Goal: Task Accomplishment & Management: Manage account settings

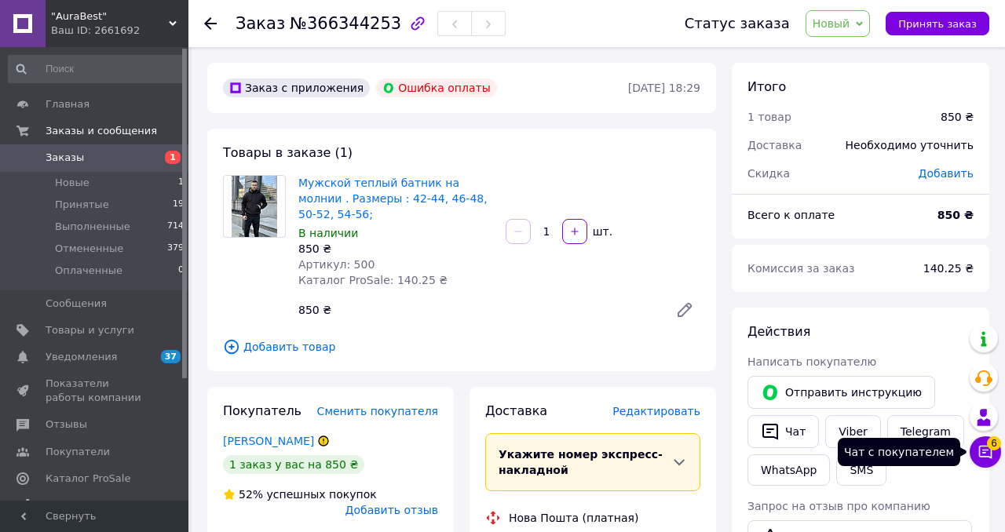
click at [988, 449] on icon at bounding box center [986, 452] width 16 height 16
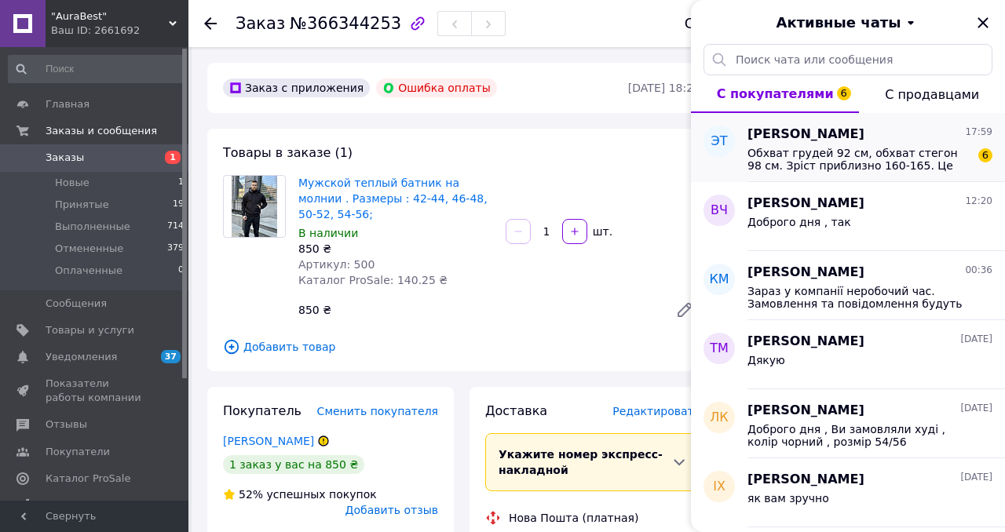
click at [859, 141] on div "Эмма Ткаченко 17:59" at bounding box center [870, 135] width 245 height 18
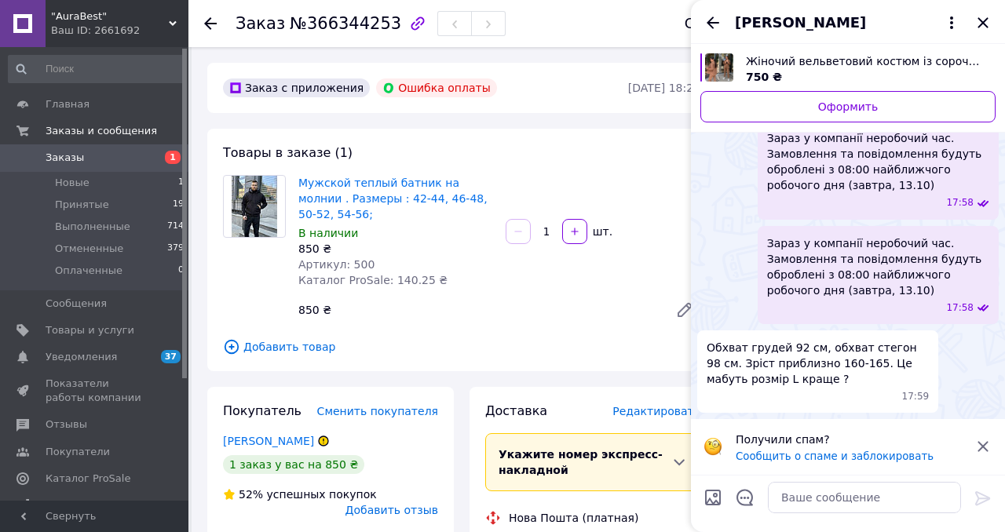
scroll to position [402, 0]
click at [802, 499] on textarea at bounding box center [864, 497] width 193 height 31
click at [808, 494] on textarea at bounding box center [864, 497] width 193 height 31
click at [795, 499] on textarea at bounding box center [864, 497] width 193 height 31
type textarea "Костюма немаэ в наявности"
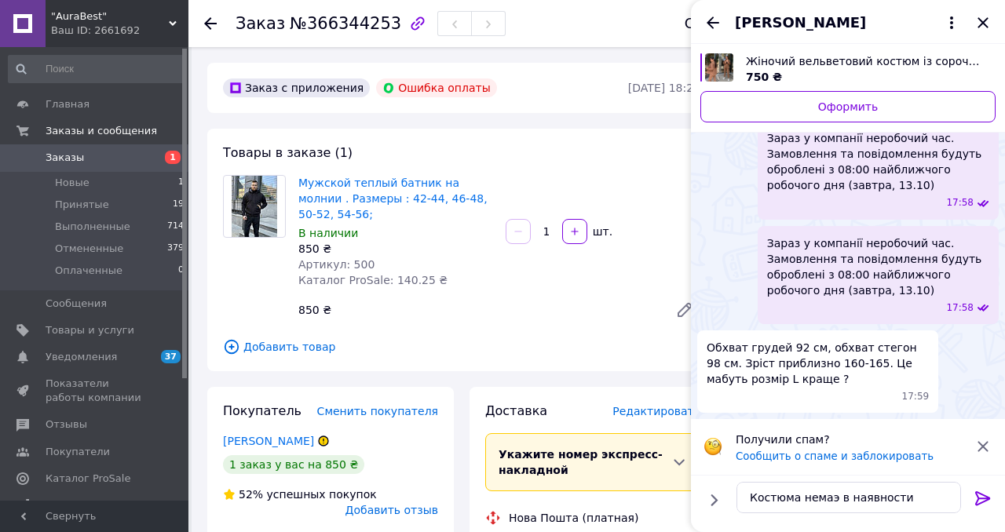
click at [984, 499] on icon at bounding box center [982, 499] width 15 height 14
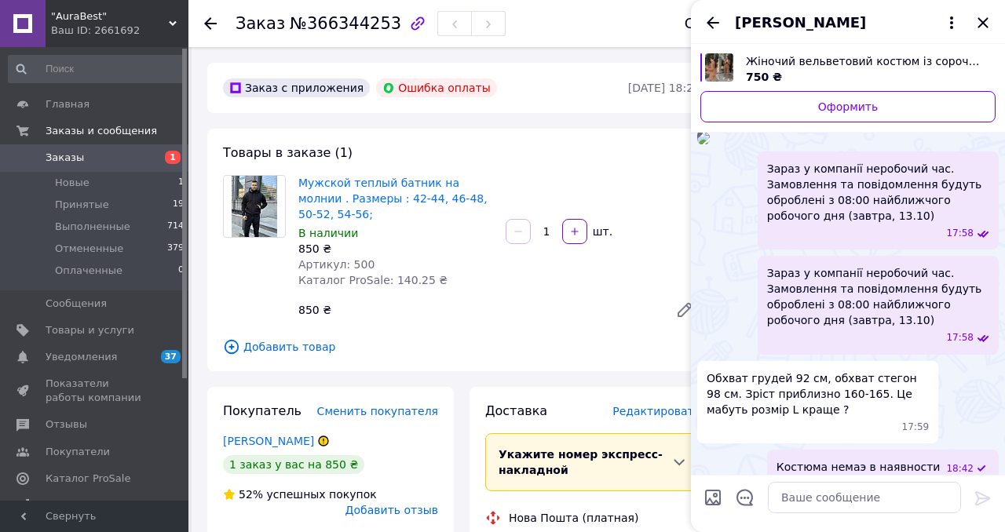
scroll to position [71, 0]
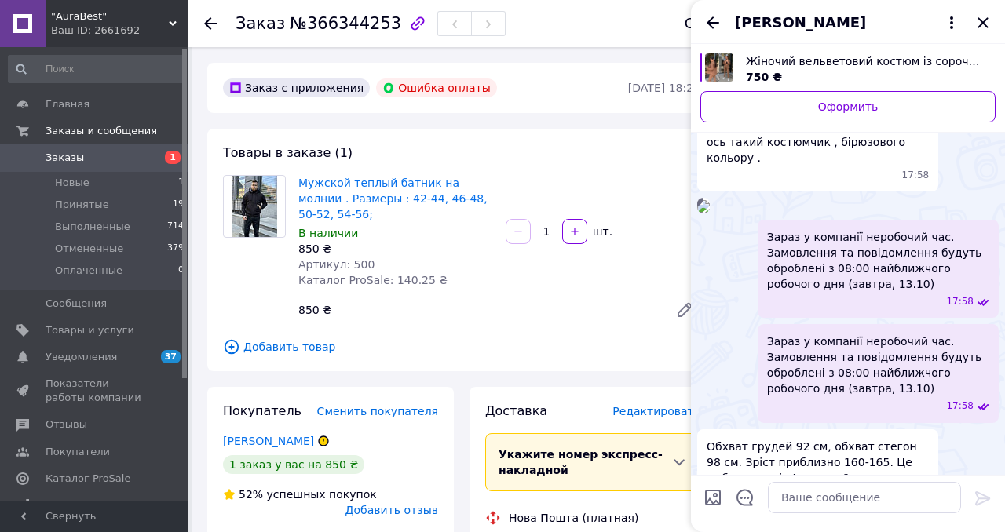
click at [712, 68] on img "Посмотреть товар" at bounding box center [719, 67] width 28 height 28
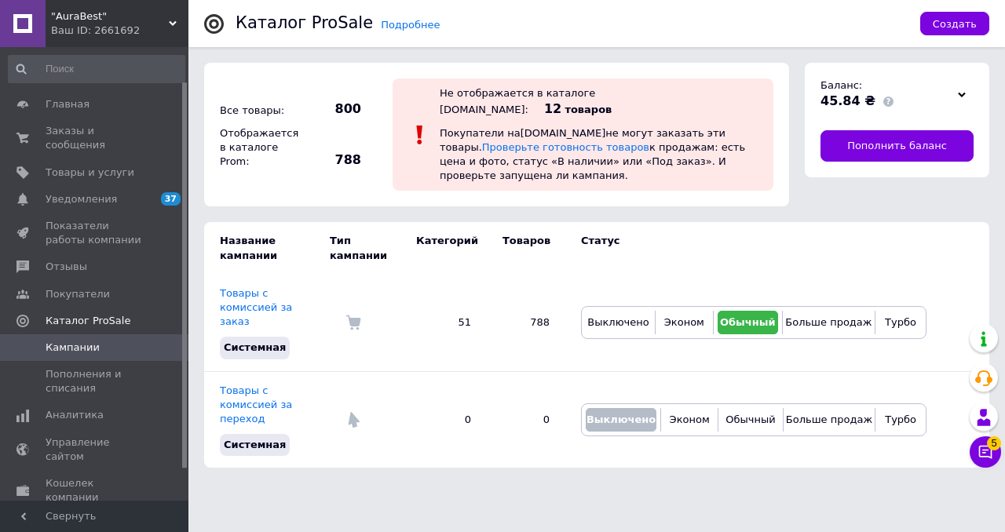
scroll to position [40, 0]
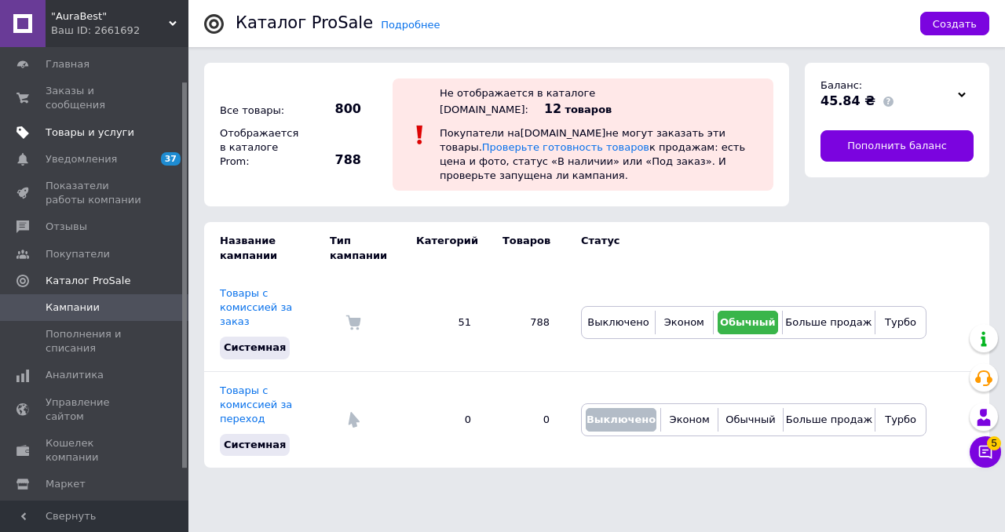
click at [82, 131] on span "Товары и услуги" at bounding box center [90, 133] width 89 height 14
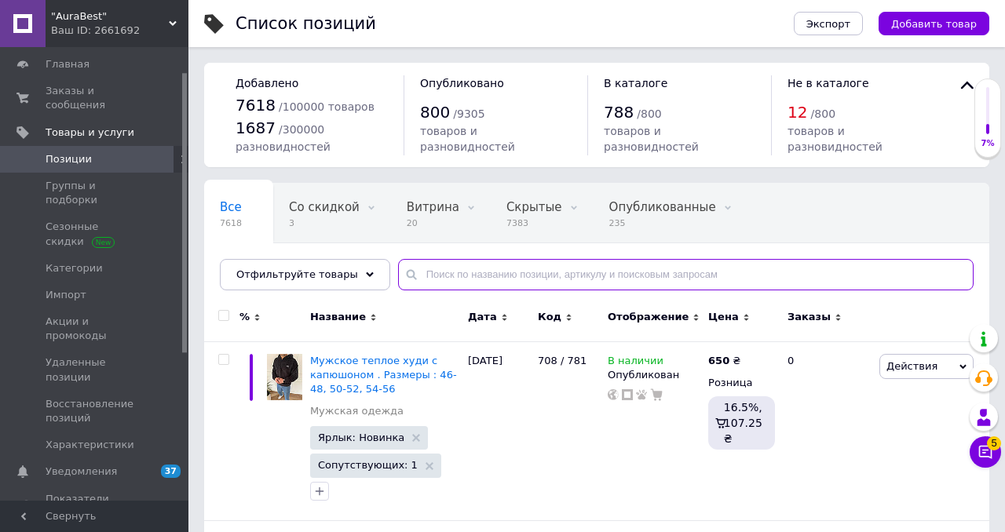
click at [495, 281] on input "text" at bounding box center [686, 274] width 576 height 31
paste input "058/850"
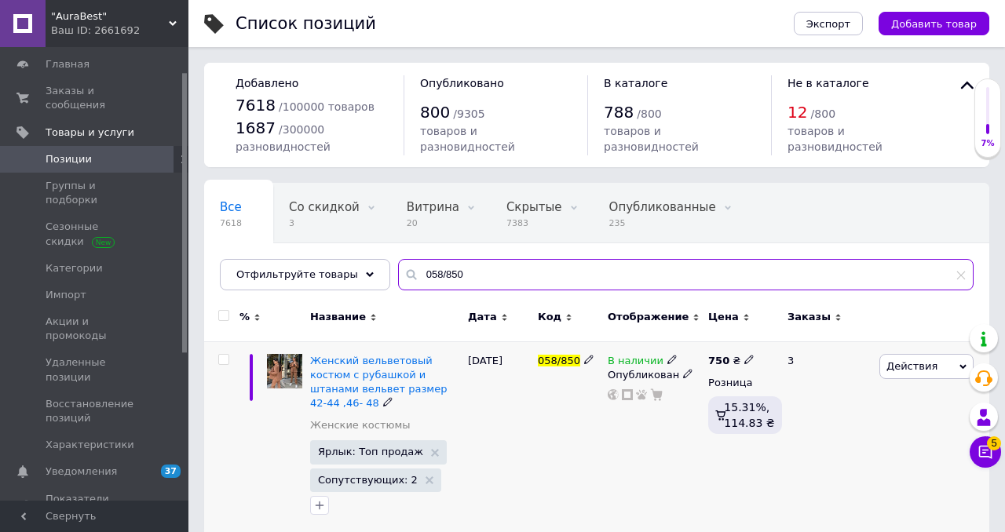
type input "058/850"
click at [901, 361] on span "Действия" at bounding box center [912, 366] width 51 height 12
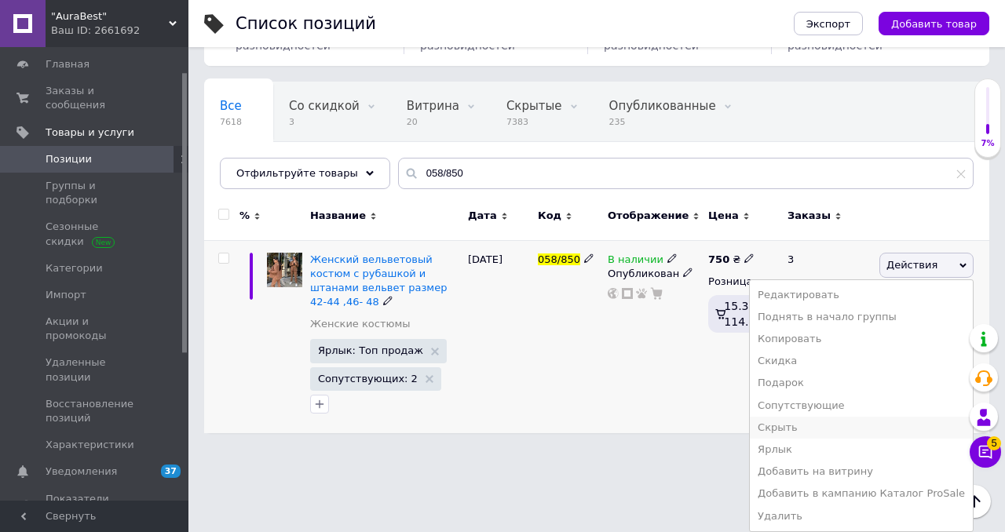
click at [833, 426] on li "Скрыть" at bounding box center [861, 428] width 223 height 22
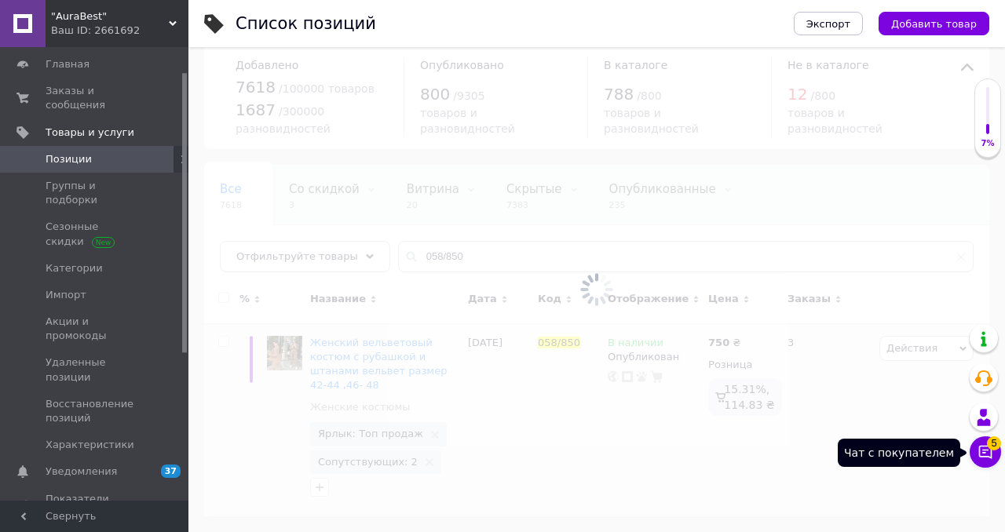
scroll to position [19, 0]
click at [985, 452] on icon at bounding box center [985, 452] width 13 height 13
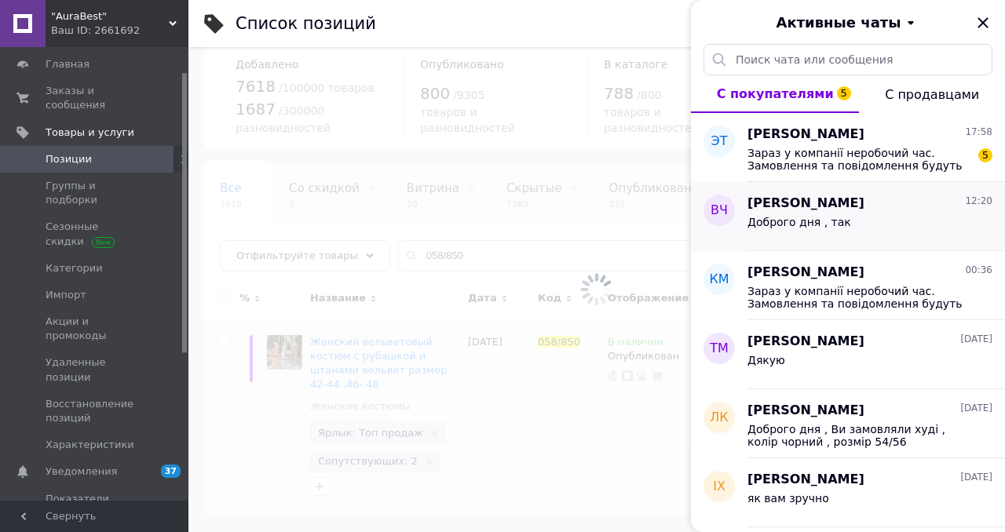
scroll to position [0, 0]
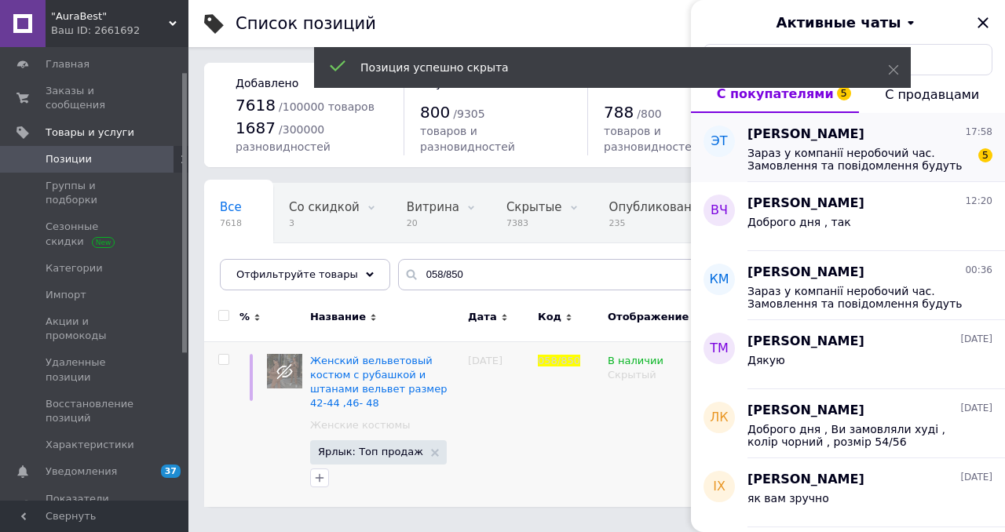
click at [874, 154] on span "Зараз у компанії неробочий час. Замовлення та повідомлення будуть оброблені з 0…" at bounding box center [859, 159] width 223 height 25
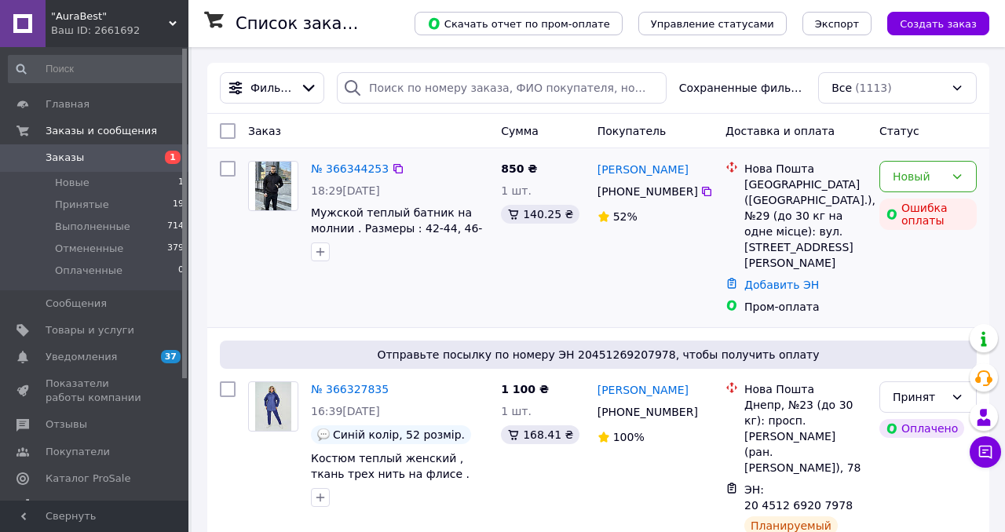
click at [283, 178] on img at bounding box center [273, 186] width 37 height 49
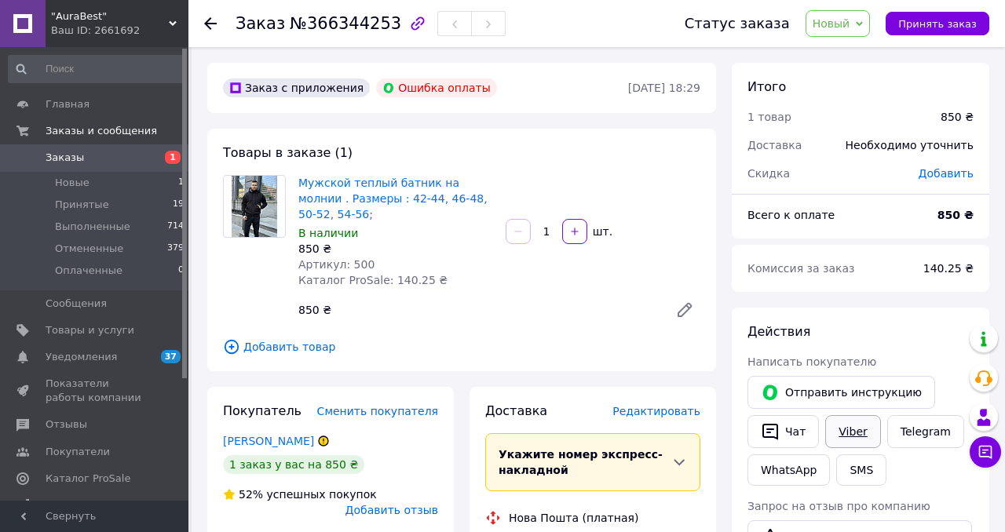
click at [860, 424] on link "Viber" at bounding box center [852, 431] width 55 height 33
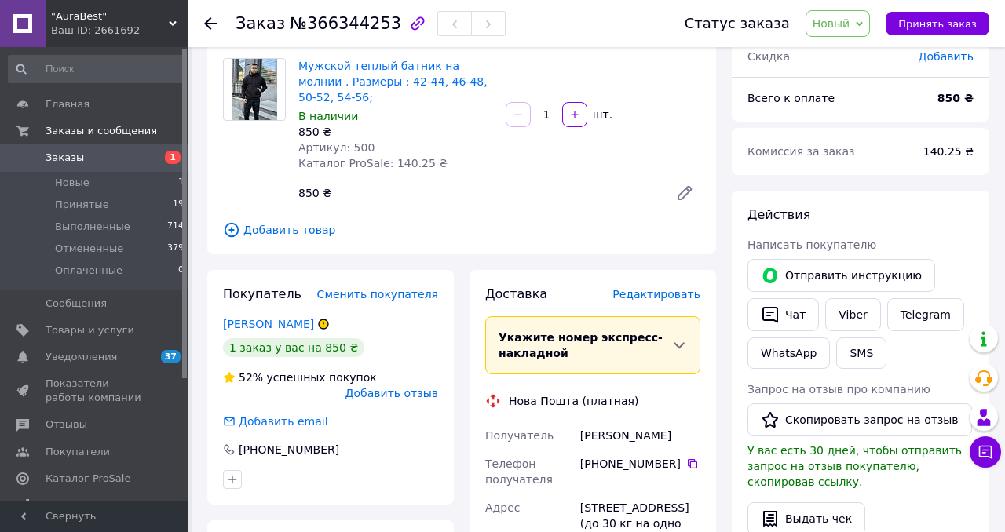
scroll to position [136, 0]
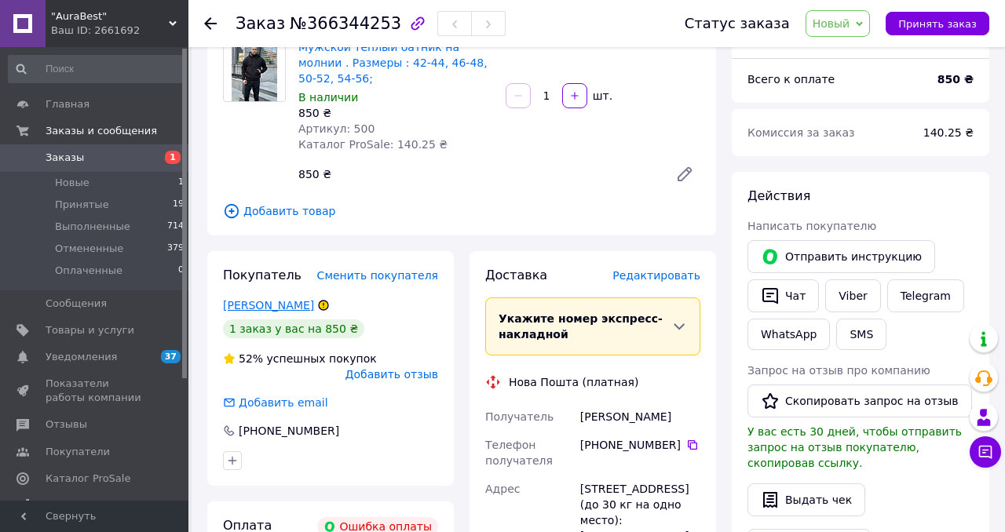
click at [287, 304] on link "[PERSON_NAME]" at bounding box center [268, 305] width 91 height 13
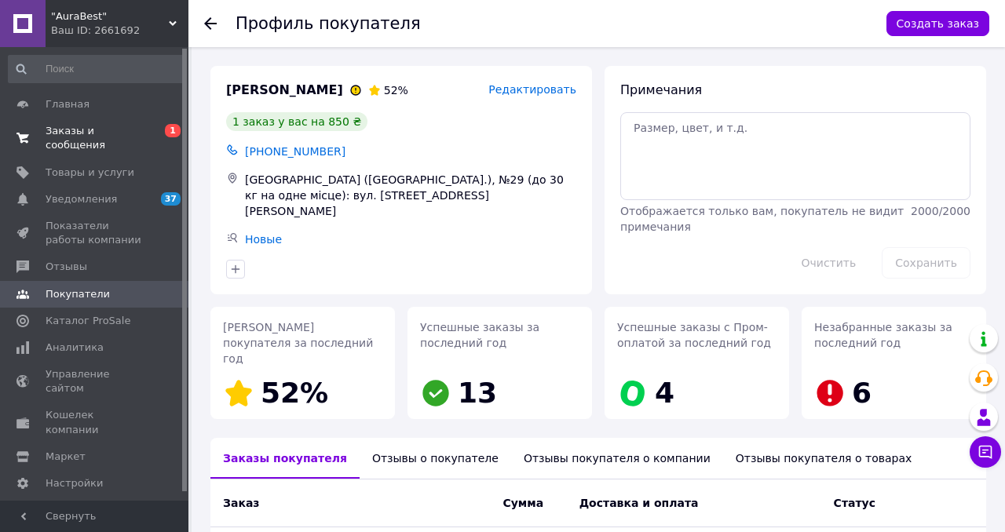
click at [65, 132] on span "Заказы и сообщения" at bounding box center [96, 138] width 100 height 28
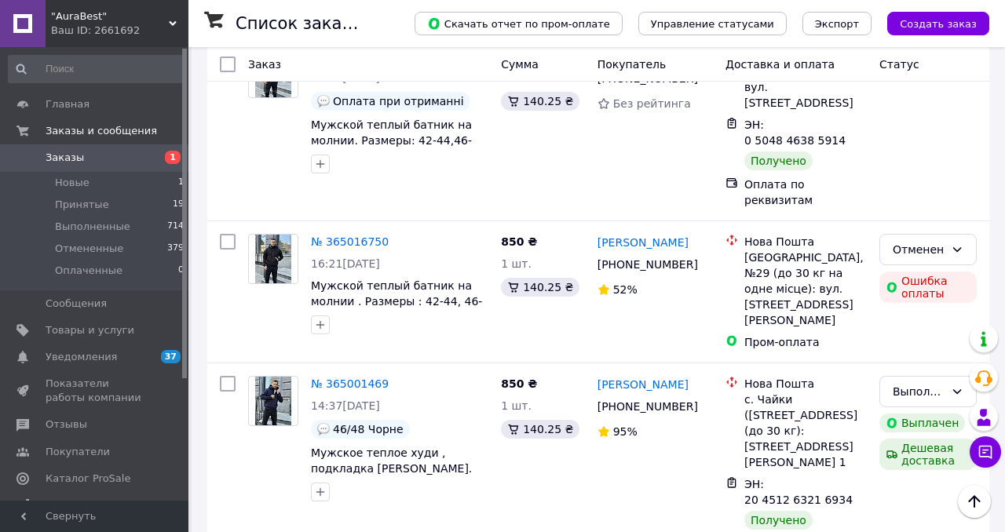
scroll to position [3177, 0]
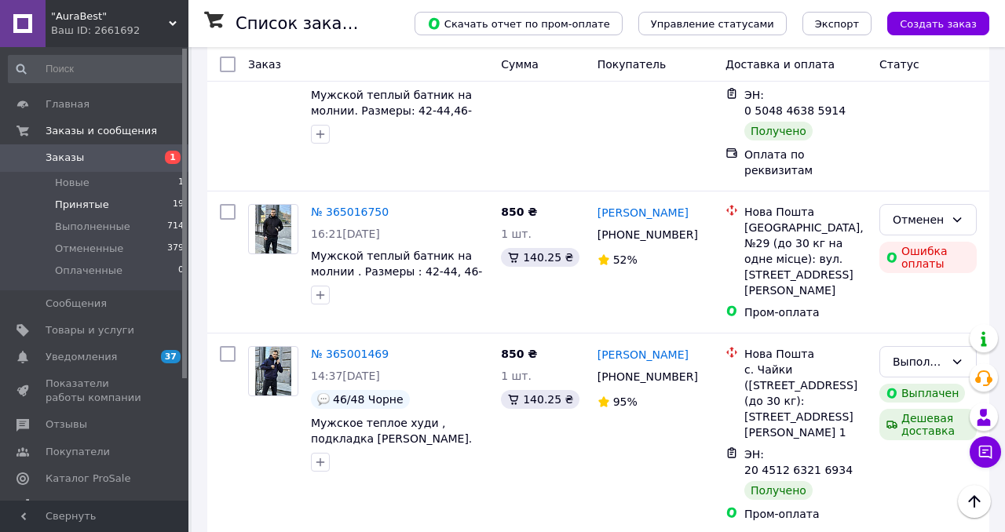
click at [93, 207] on span "Принятые" at bounding box center [82, 205] width 54 height 14
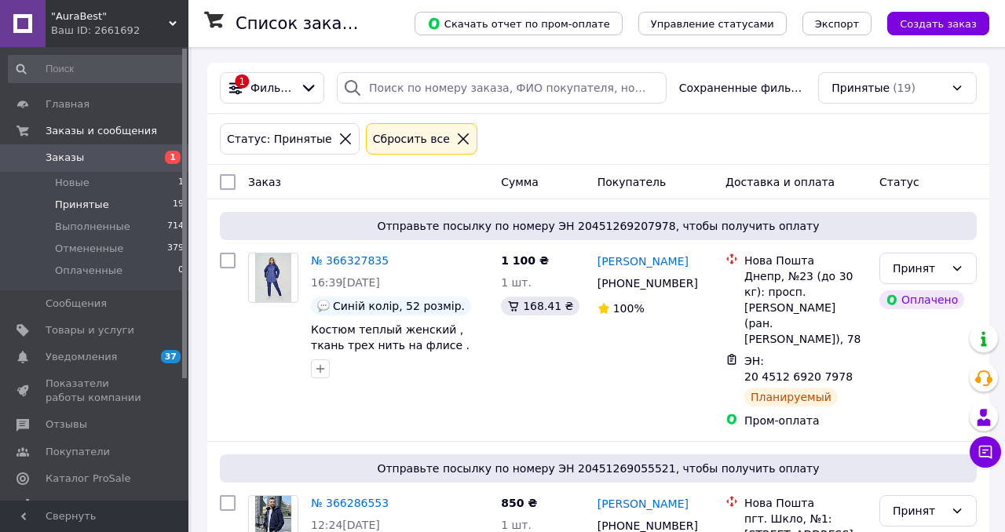
click at [84, 206] on span "Принятые" at bounding box center [82, 205] width 54 height 14
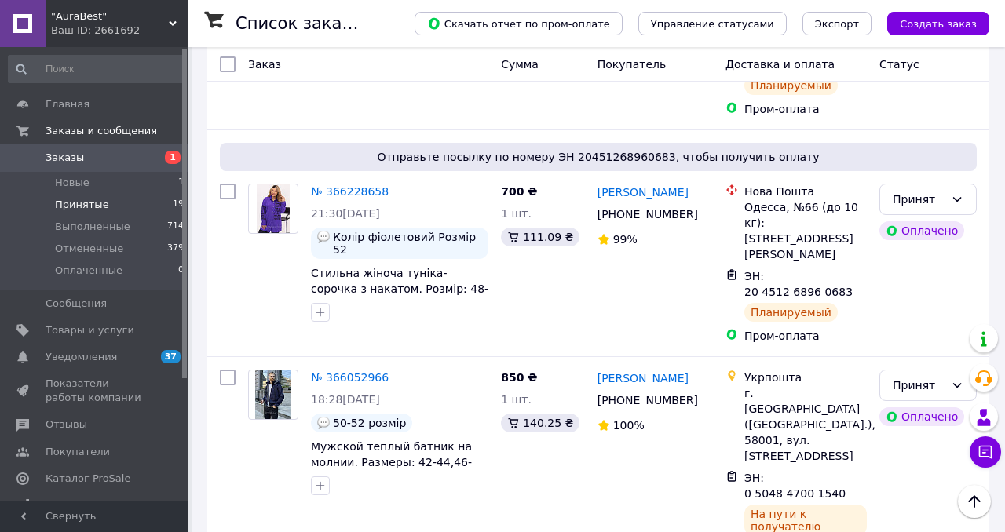
scroll to position [802, 0]
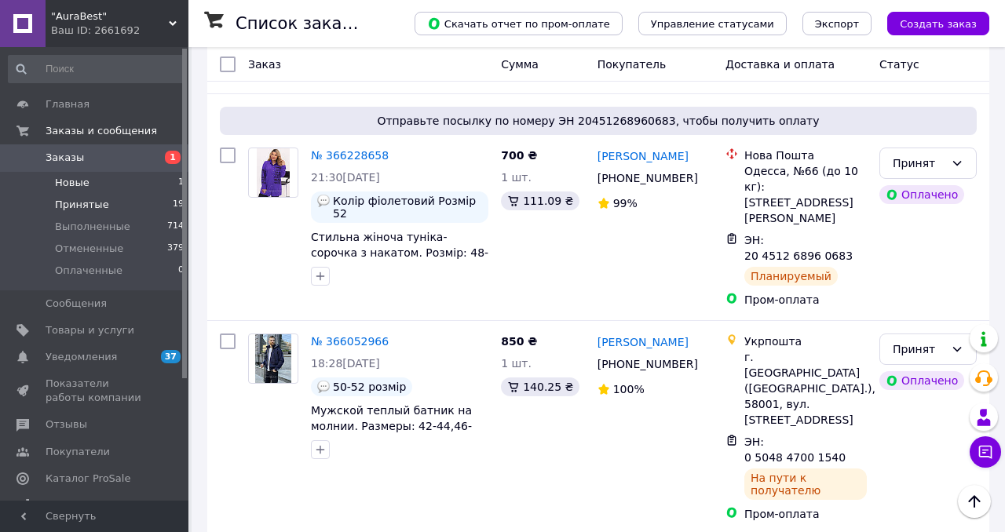
click at [75, 181] on span "Новые" at bounding box center [72, 183] width 35 height 14
